Goal: Ask a question

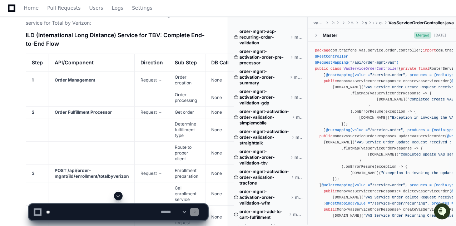
scroll to position [16202, 0]
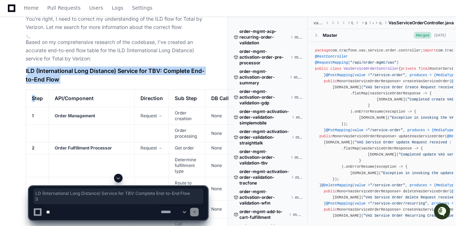
drag, startPoint x: 28, startPoint y: 83, endPoint x: 34, endPoint y: 107, distance: 24.5
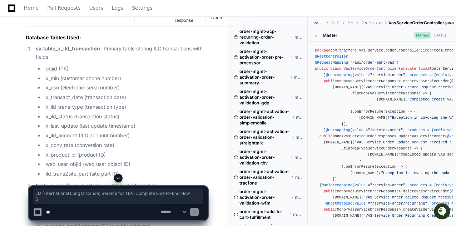
scroll to position [16953, 0]
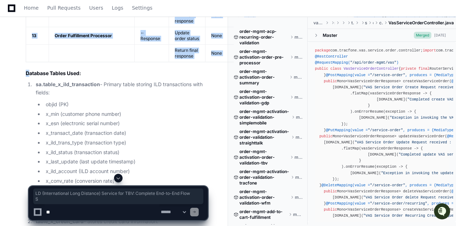
click at [28, 77] on h3 "Database Tables Used:" at bounding box center [117, 73] width 182 height 7
copy article "LO (Ipsumdolorsit Amet Consecte) Adipisc eli SED: Doeiusmo Tem-in-Utl Etdo Magn…"
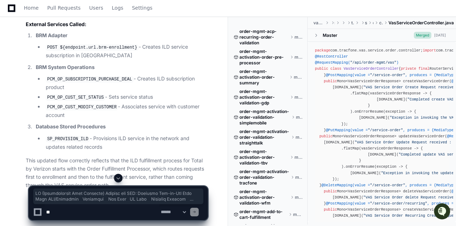
scroll to position [17272, 0]
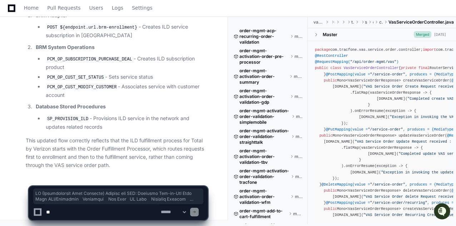
click at [62, 119] on code "SP_PROVISION_ILD" at bounding box center [68, 119] width 44 height 6
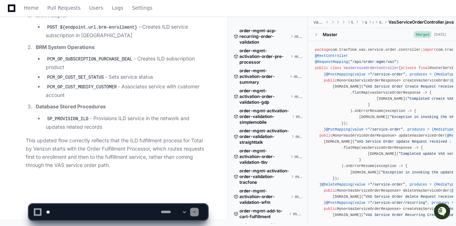
click at [62, 119] on code "SP_PROVISION_ILD" at bounding box center [68, 119] width 44 height 6
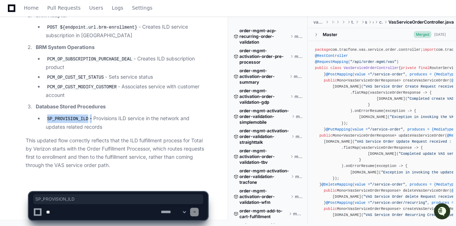
copy li "SP_PROVISION_ILD"
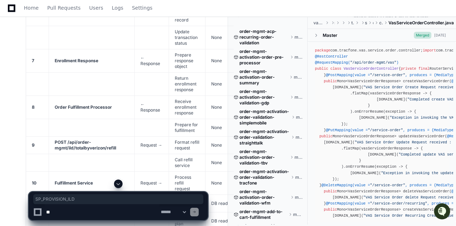
scroll to position [16592, 0]
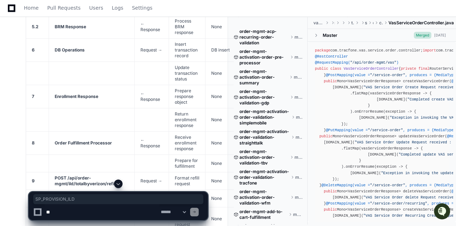
click at [74, 212] on textarea at bounding box center [102, 212] width 115 height 16
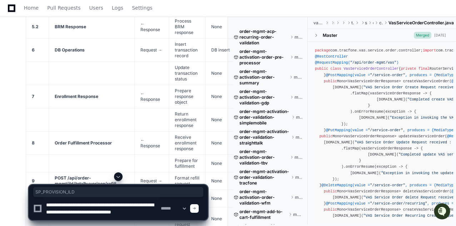
scroll to position [2, 0]
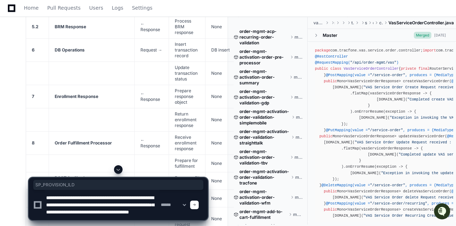
type textarea "**********"
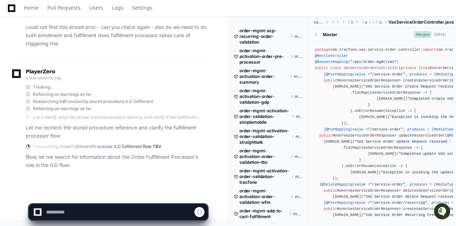
scroll to position [17470, 0]
